Goal: Information Seeking & Learning: Learn about a topic

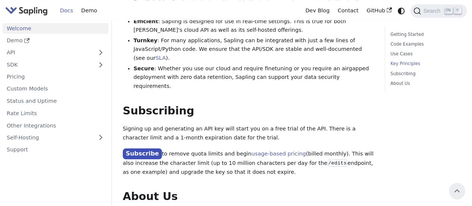
scroll to position [597, 0]
